Goal: Information Seeking & Learning: Understand process/instructions

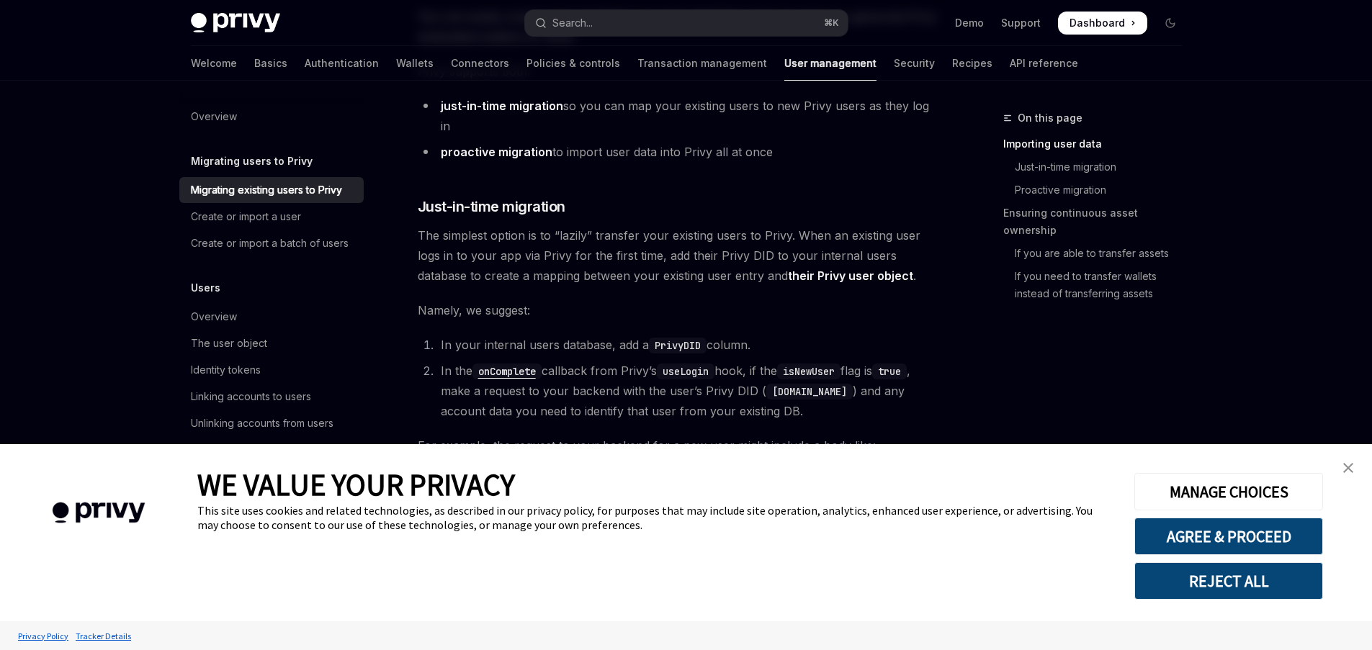
type textarea "*"
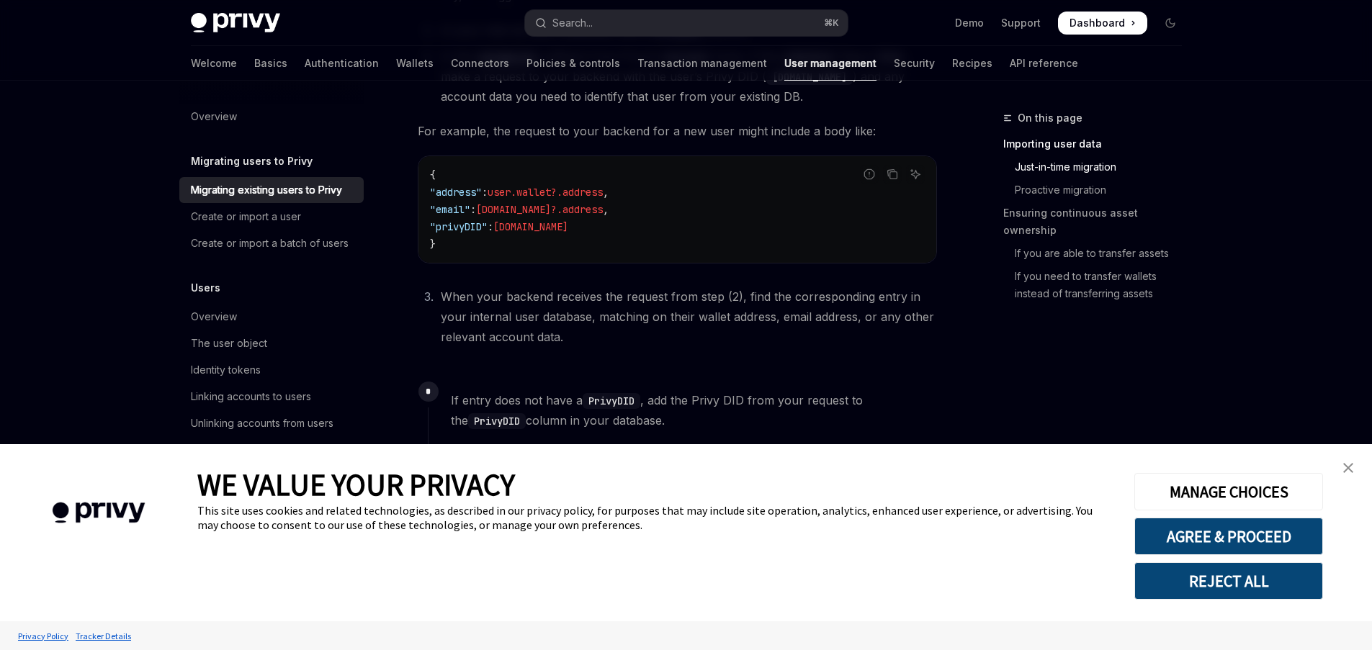
scroll to position [792, 0]
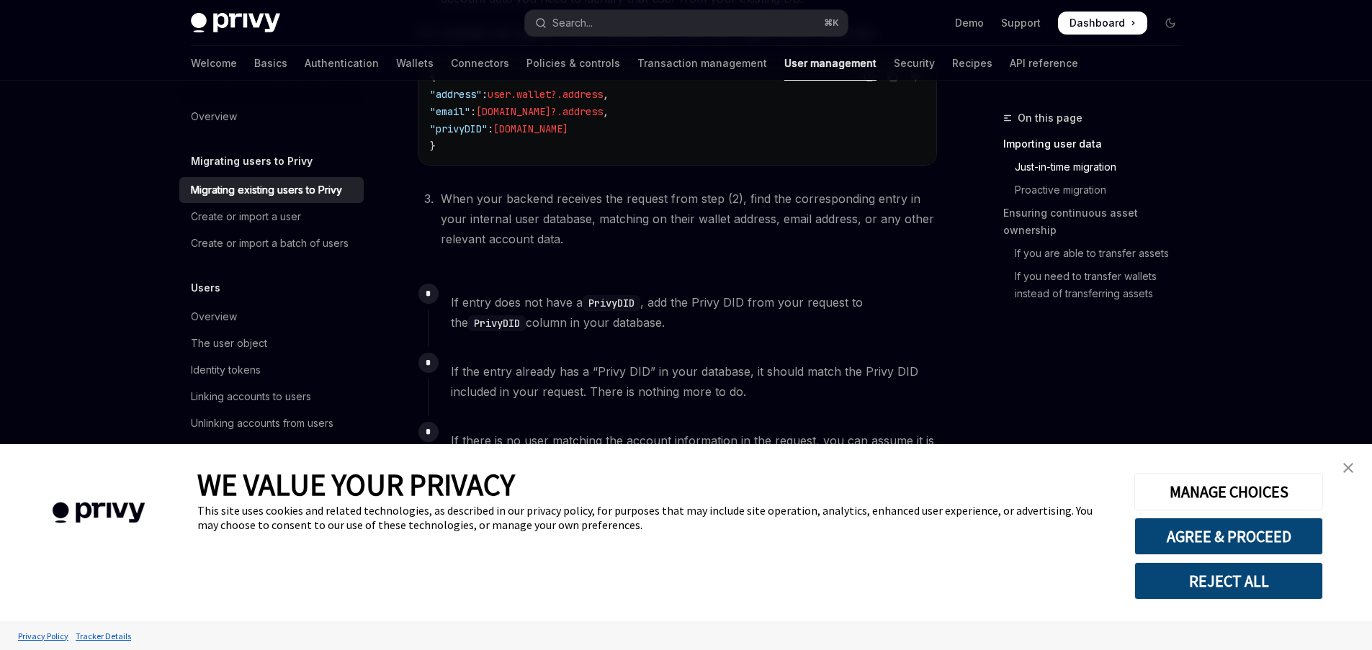
click at [1296, 572] on button "REJECT ALL" at bounding box center [1228, 581] width 189 height 37
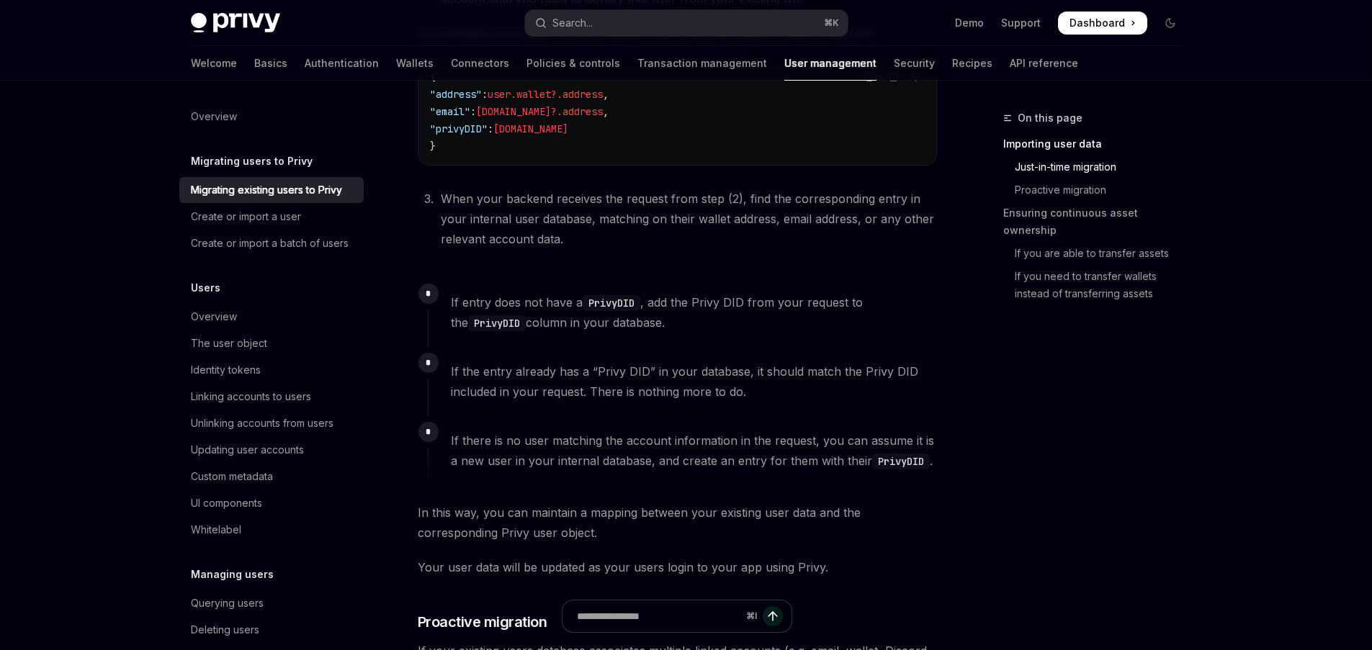
scroll to position [1172, 0]
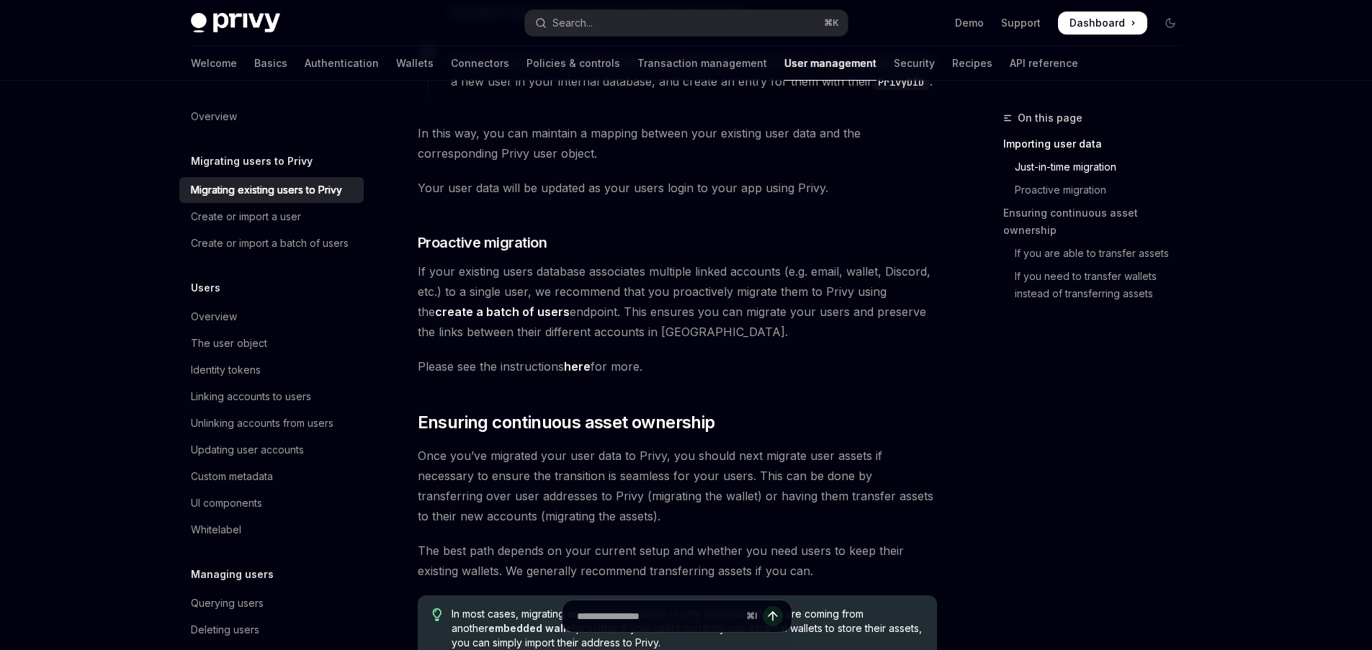
scroll to position [1740, 0]
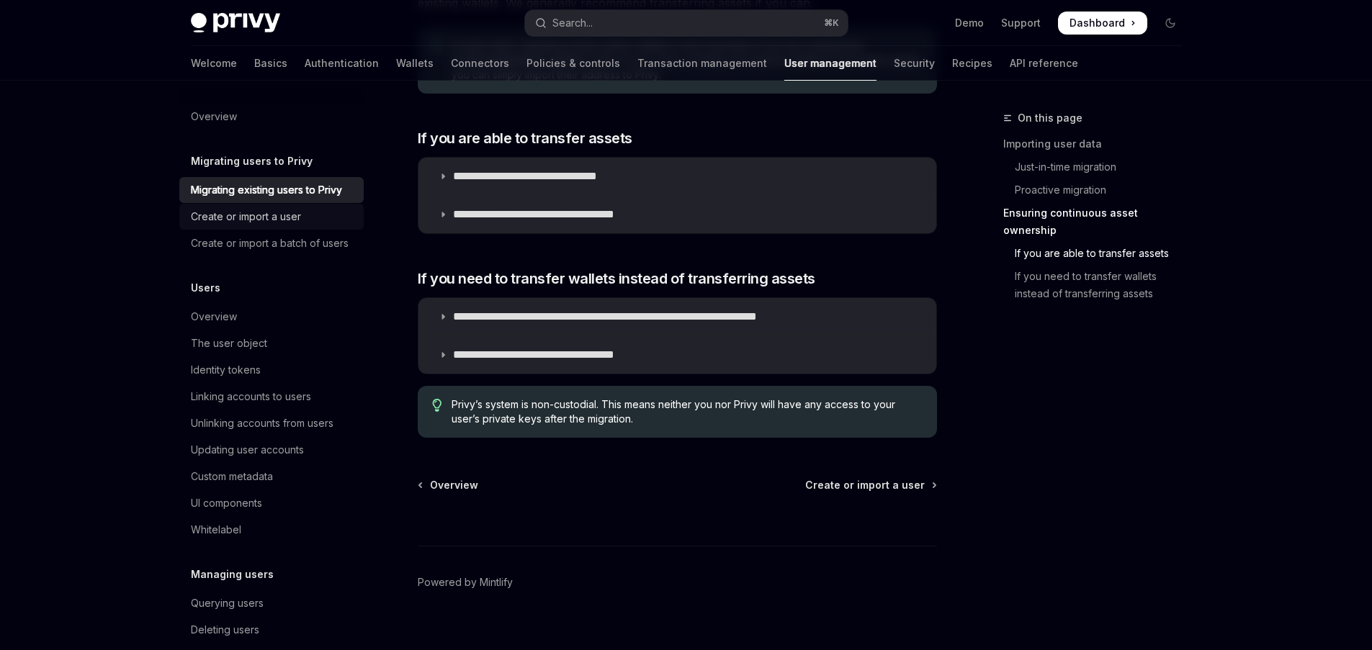
click at [298, 216] on div "Create or import a user" at bounding box center [246, 216] width 110 height 17
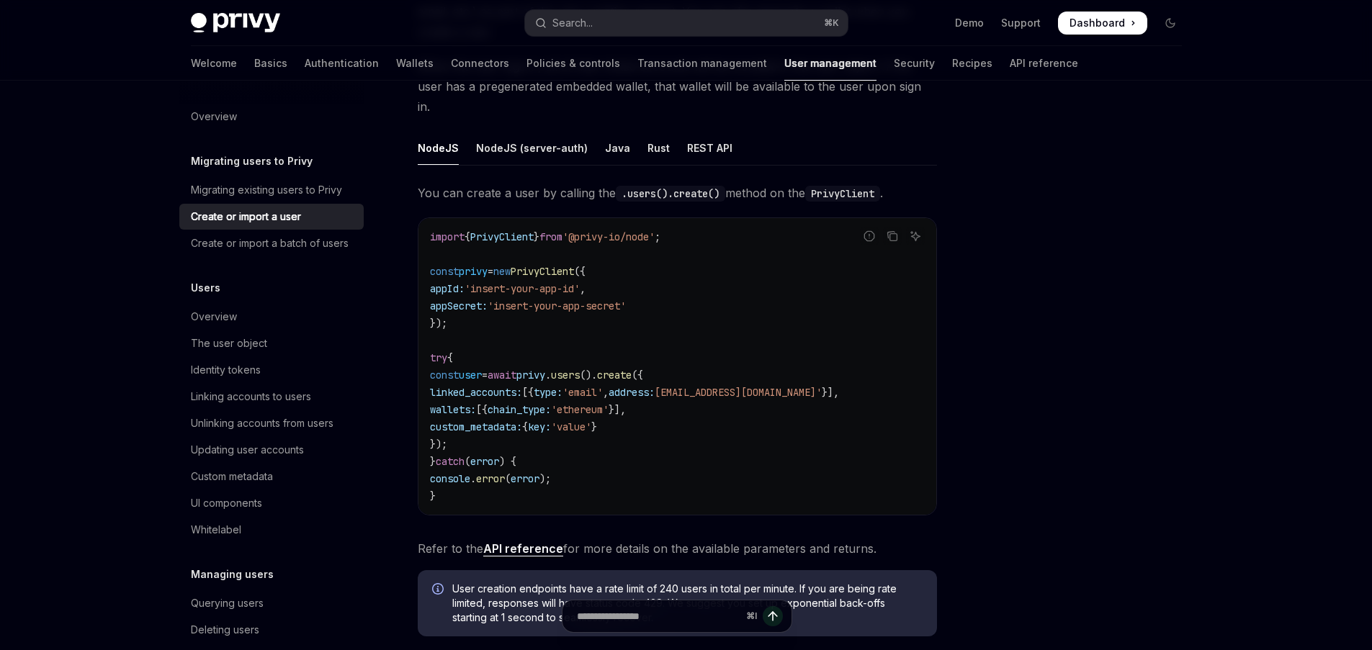
scroll to position [274, 0]
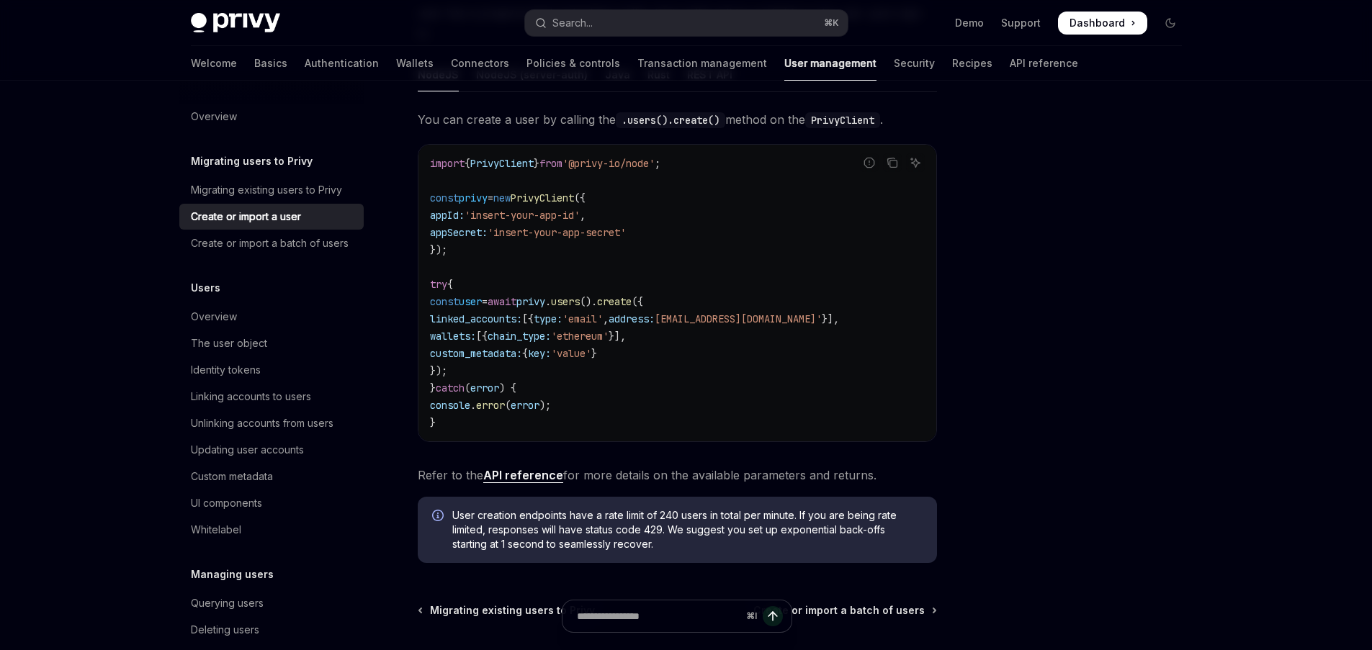
click at [529, 468] on link "API reference" at bounding box center [523, 475] width 80 height 15
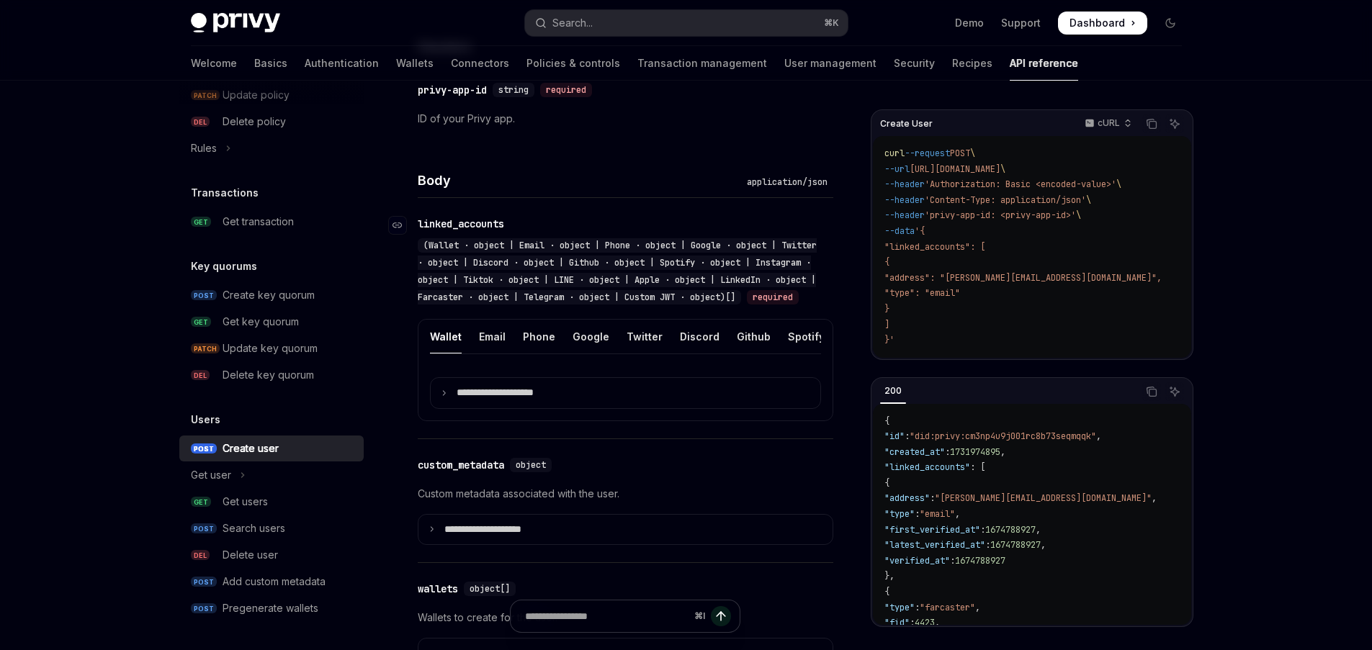
scroll to position [497, 0]
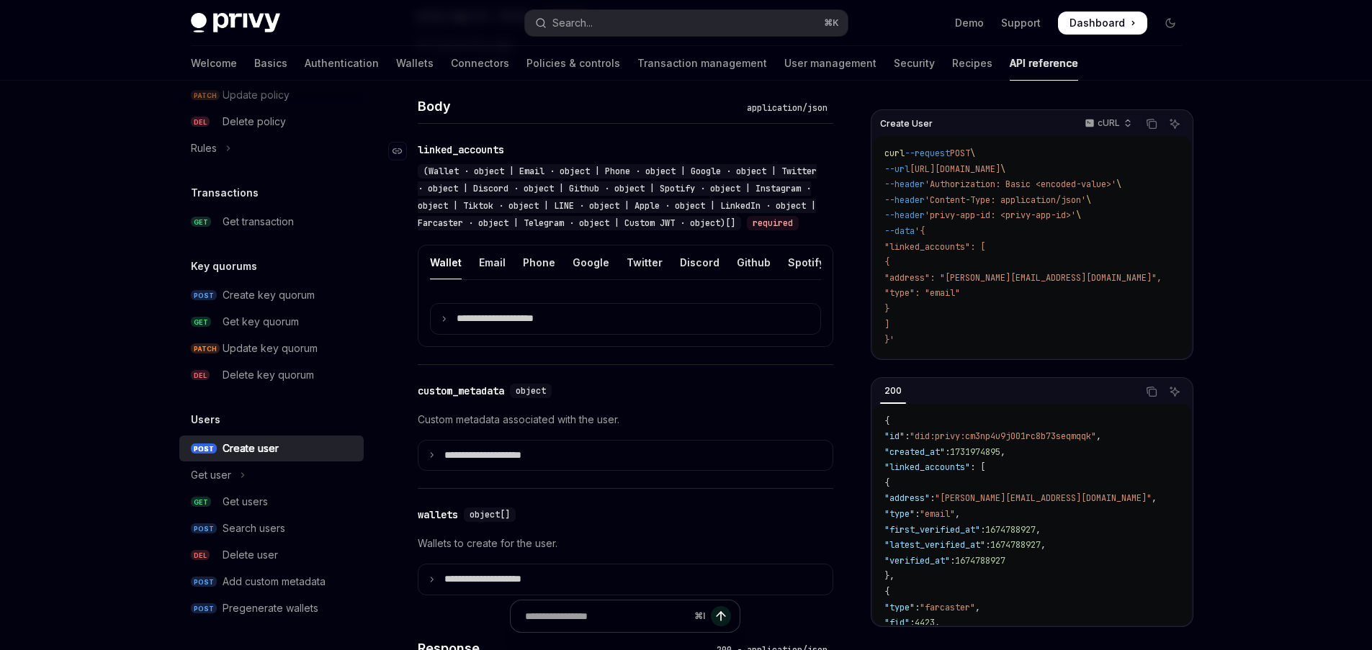
click at [588, 202] on span "(Wallet · object | Email · object | Phone · object | Google · object | Twitter …" at bounding box center [617, 197] width 399 height 63
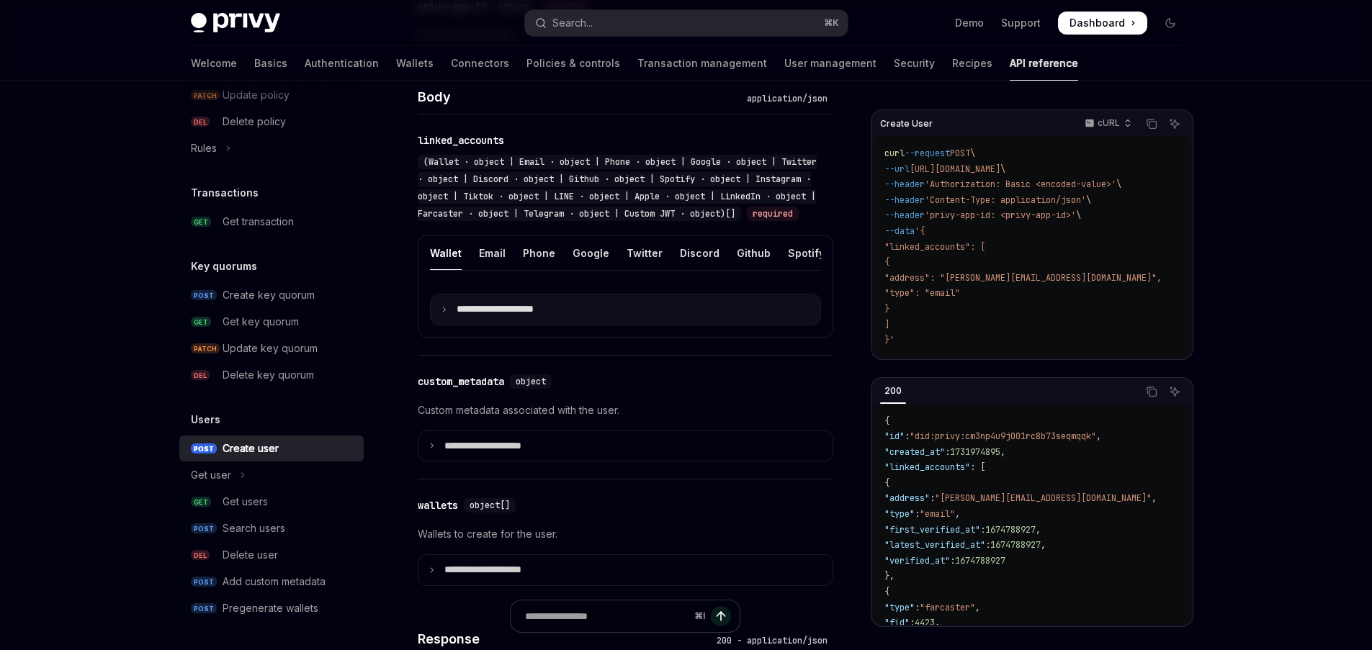
click at [583, 325] on summary "**********" at bounding box center [626, 310] width 390 height 30
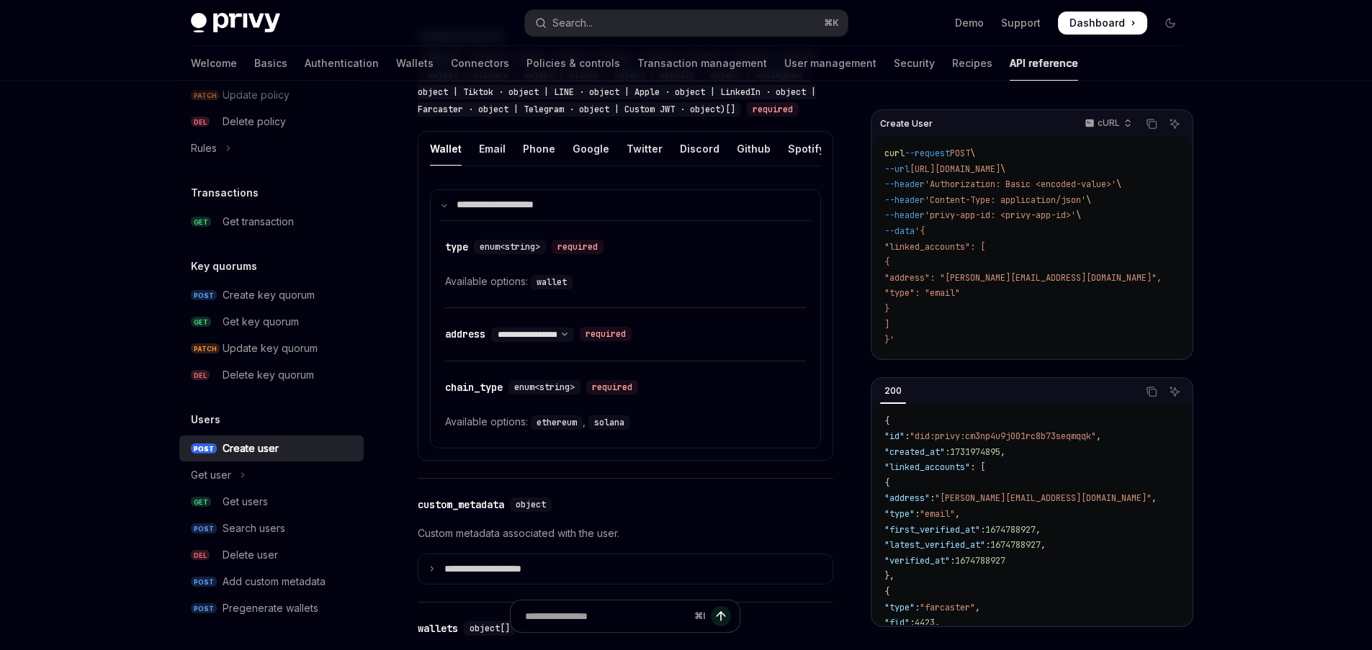
scroll to position [0, 342]
click at [617, 166] on div "LINE" at bounding box center [628, 149] width 22 height 34
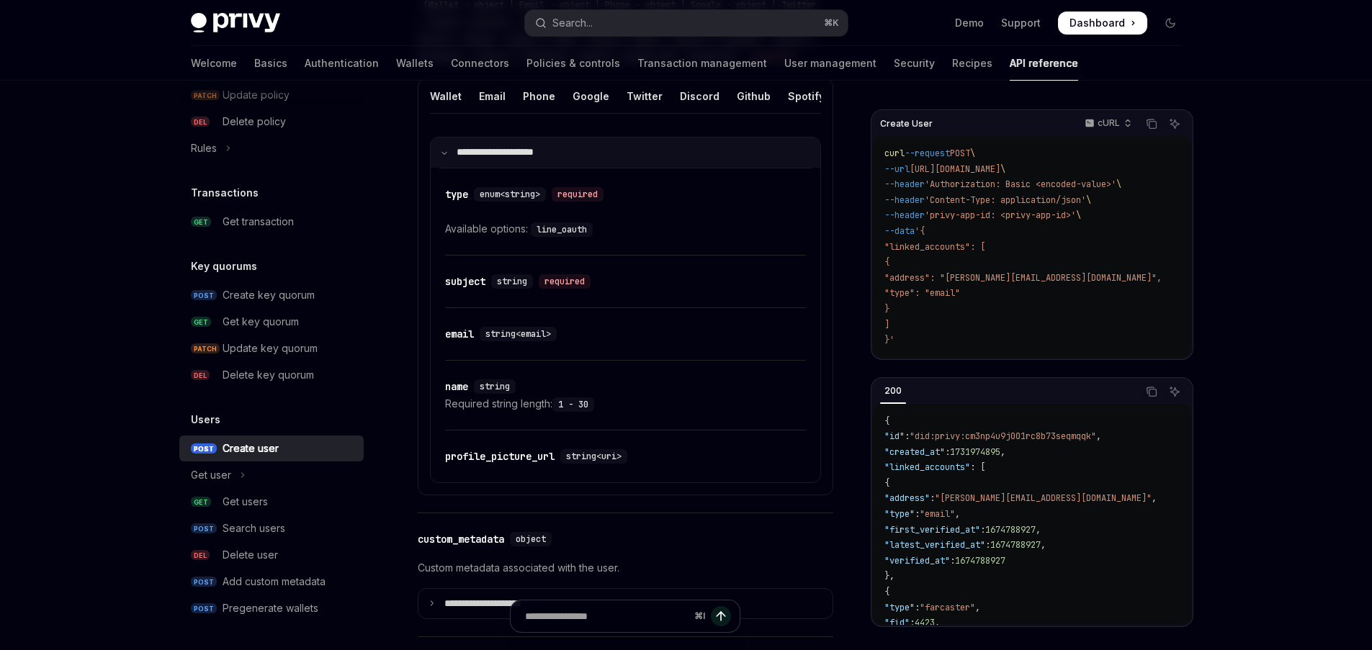
scroll to position [665, 0]
click at [478, 287] on div "subject" at bounding box center [465, 280] width 40 height 14
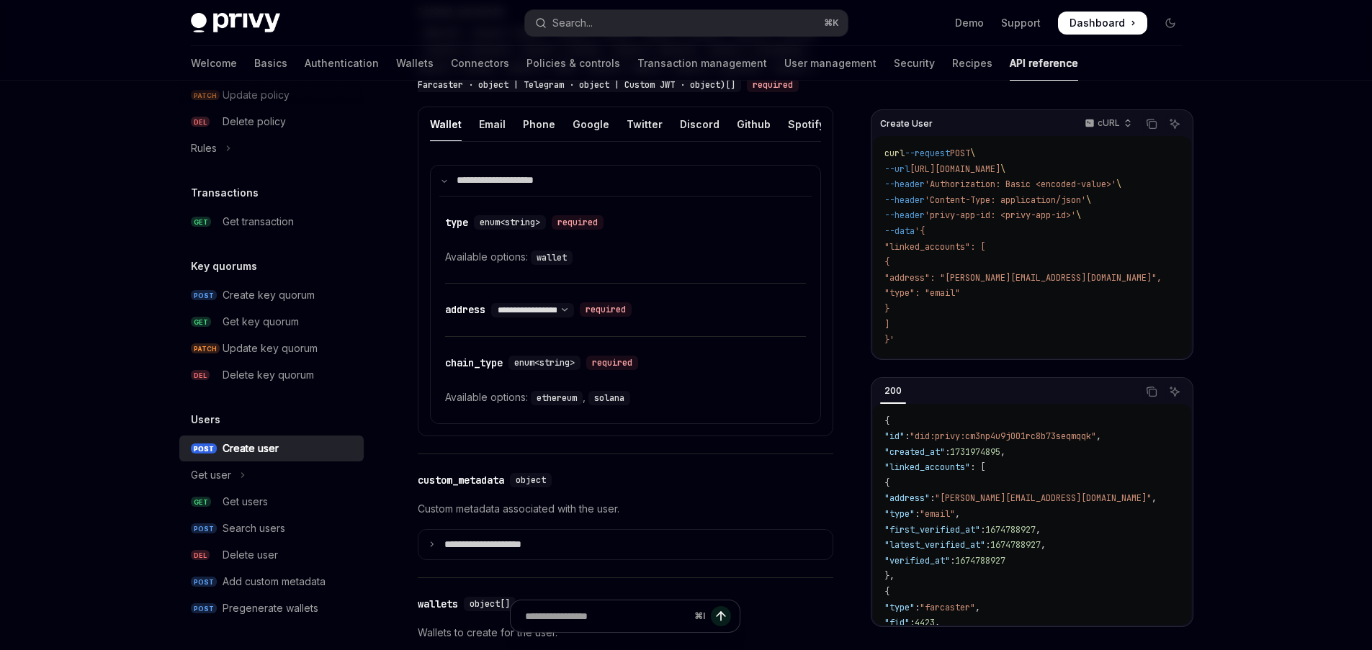
scroll to position [627, 0]
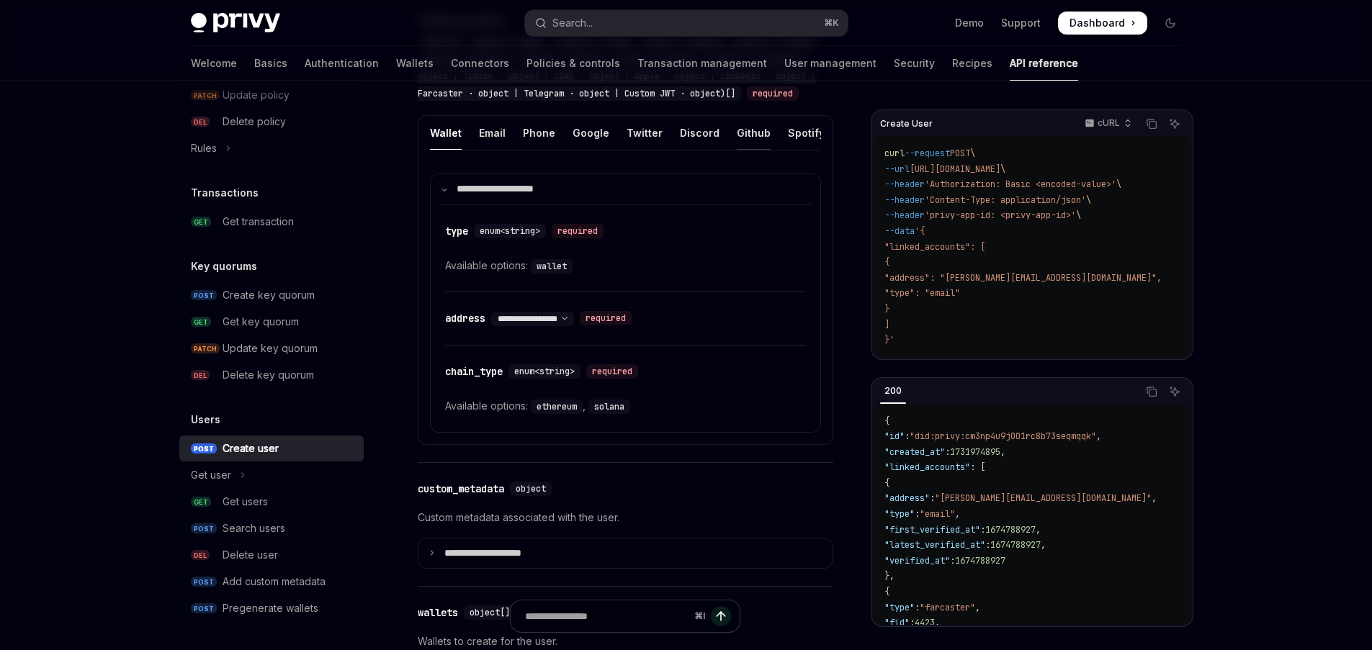
click at [751, 150] on div "Github" at bounding box center [754, 133] width 34 height 34
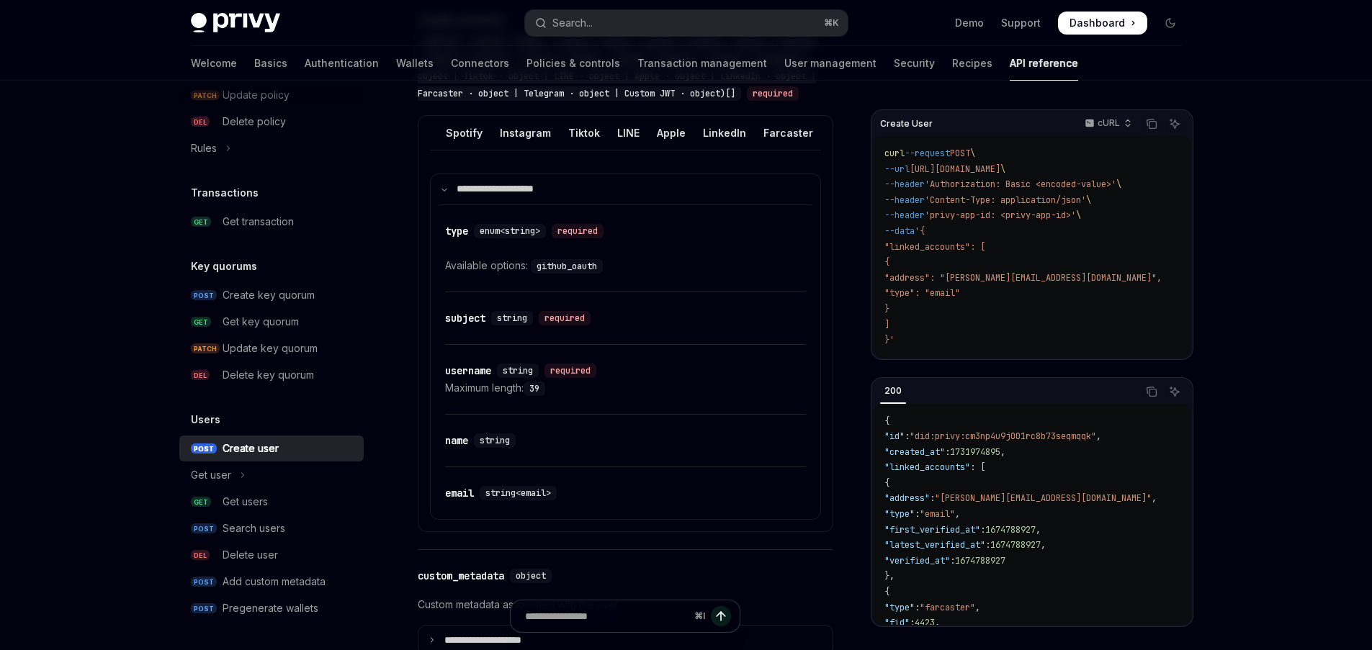
scroll to position [0, 349]
click at [611, 150] on div "LINE" at bounding box center [622, 133] width 22 height 34
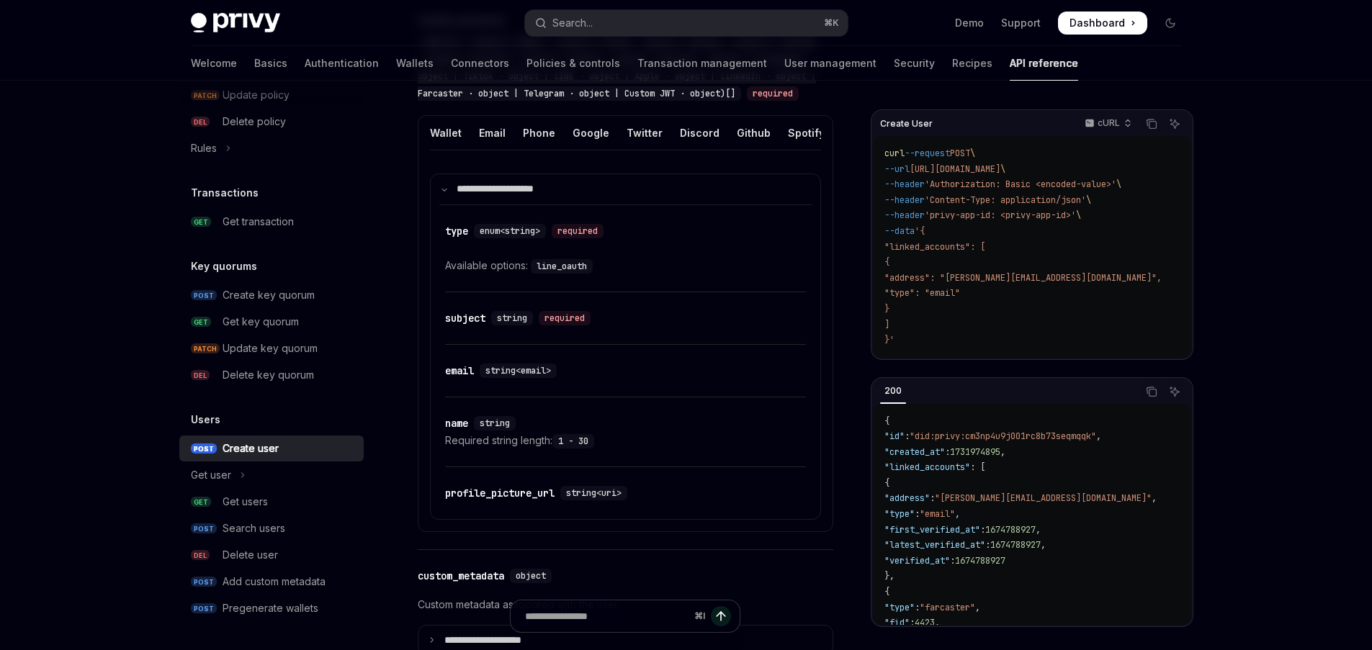
type textarea "*"
